Goal: Find specific page/section: Find specific page/section

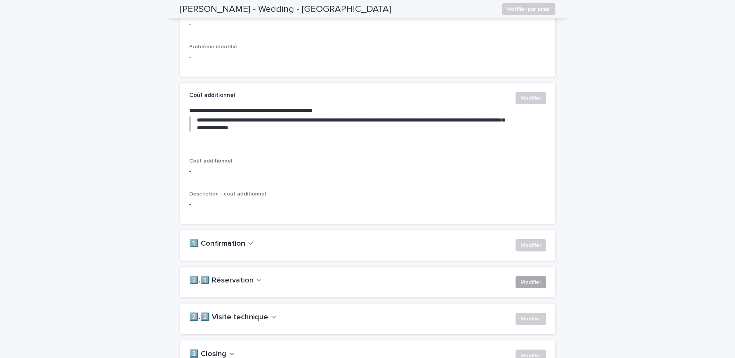
scroll to position [434, 0]
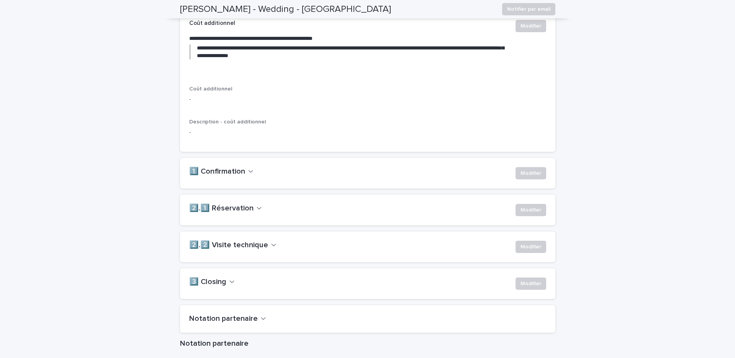
click at [530, 219] on div "Modifier" at bounding box center [530, 211] width 34 height 15
click at [532, 214] on span "Modifier" at bounding box center [531, 210] width 21 height 8
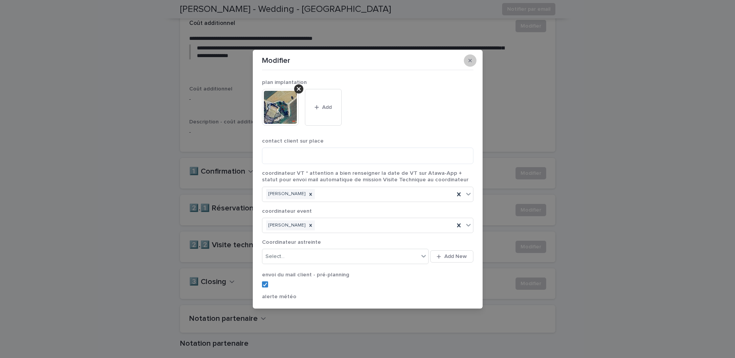
click at [475, 62] on button "button" at bounding box center [470, 60] width 13 height 12
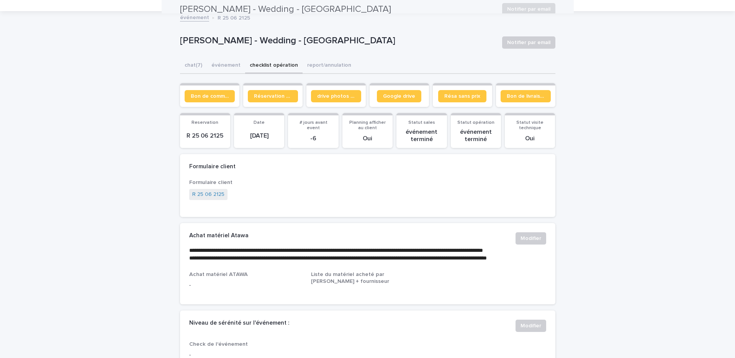
scroll to position [0, 0]
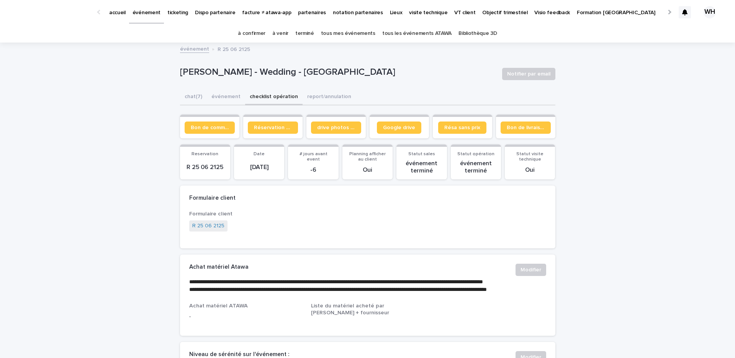
click at [124, 15] on p "accueil" at bounding box center [117, 8] width 16 height 16
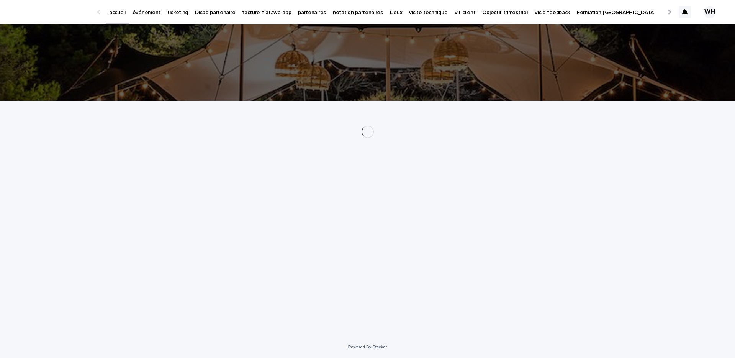
click at [137, 13] on p "événement" at bounding box center [147, 8] width 28 height 16
